Goal: Check status

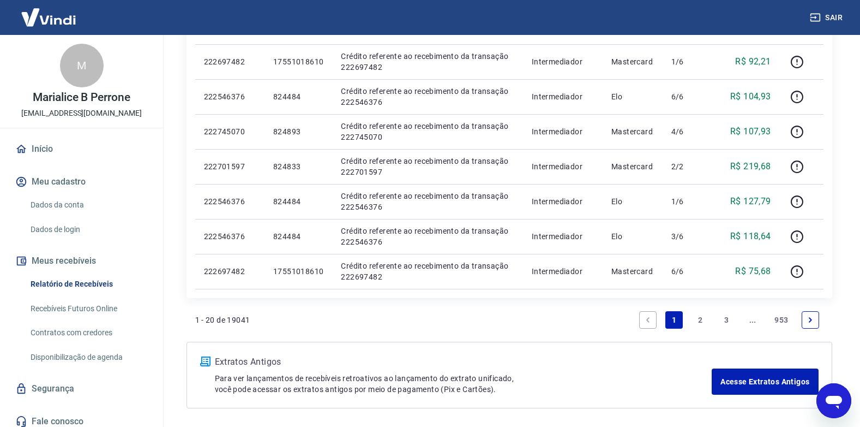
scroll to position [673, 0]
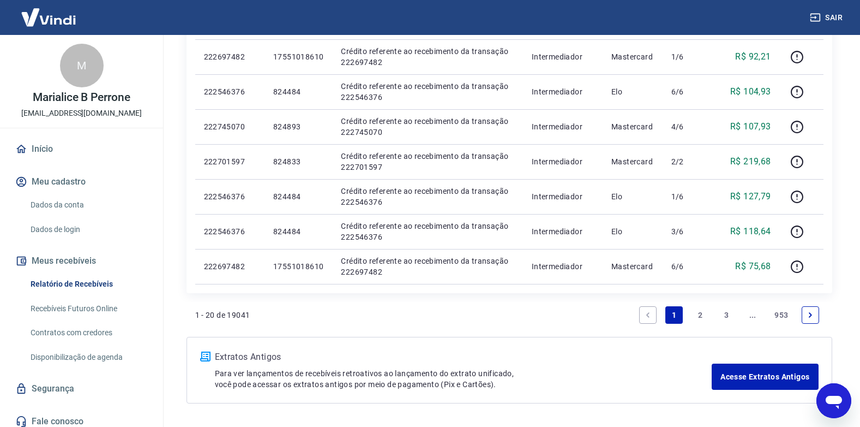
click at [702, 314] on link "2" at bounding box center [700, 314] width 17 height 17
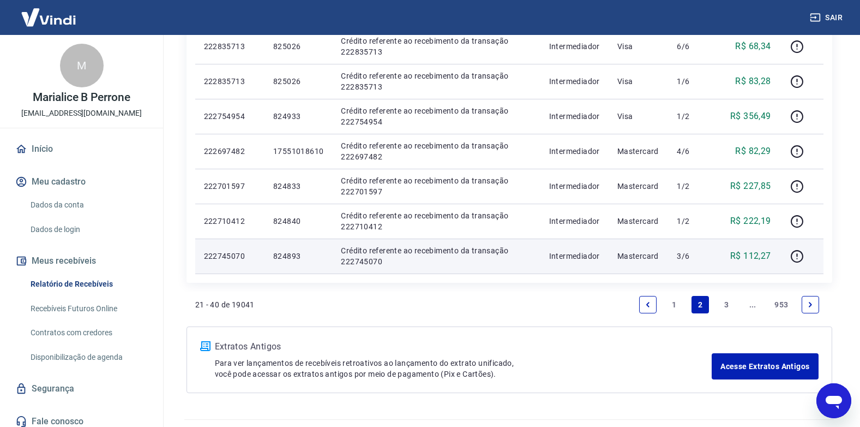
scroll to position [709, 0]
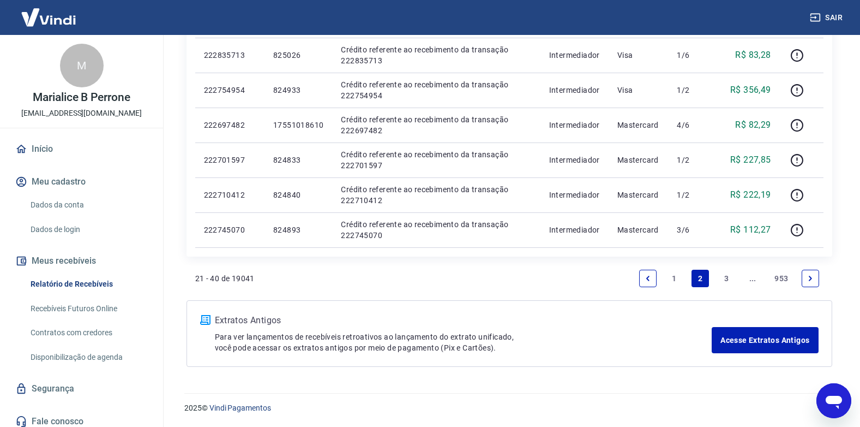
click at [724, 281] on link "3" at bounding box center [726, 277] width 17 height 17
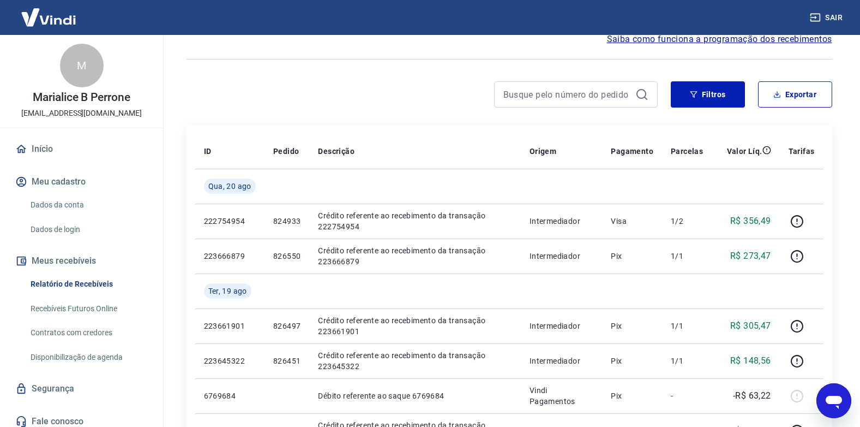
scroll to position [109, 0]
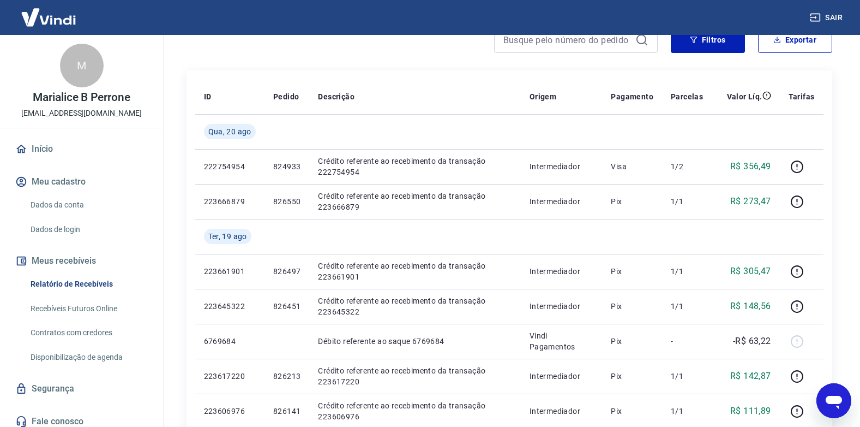
click at [212, 55] on div "Filtros Exportar" at bounding box center [510, 44] width 646 height 35
